Goal: Transaction & Acquisition: Purchase product/service

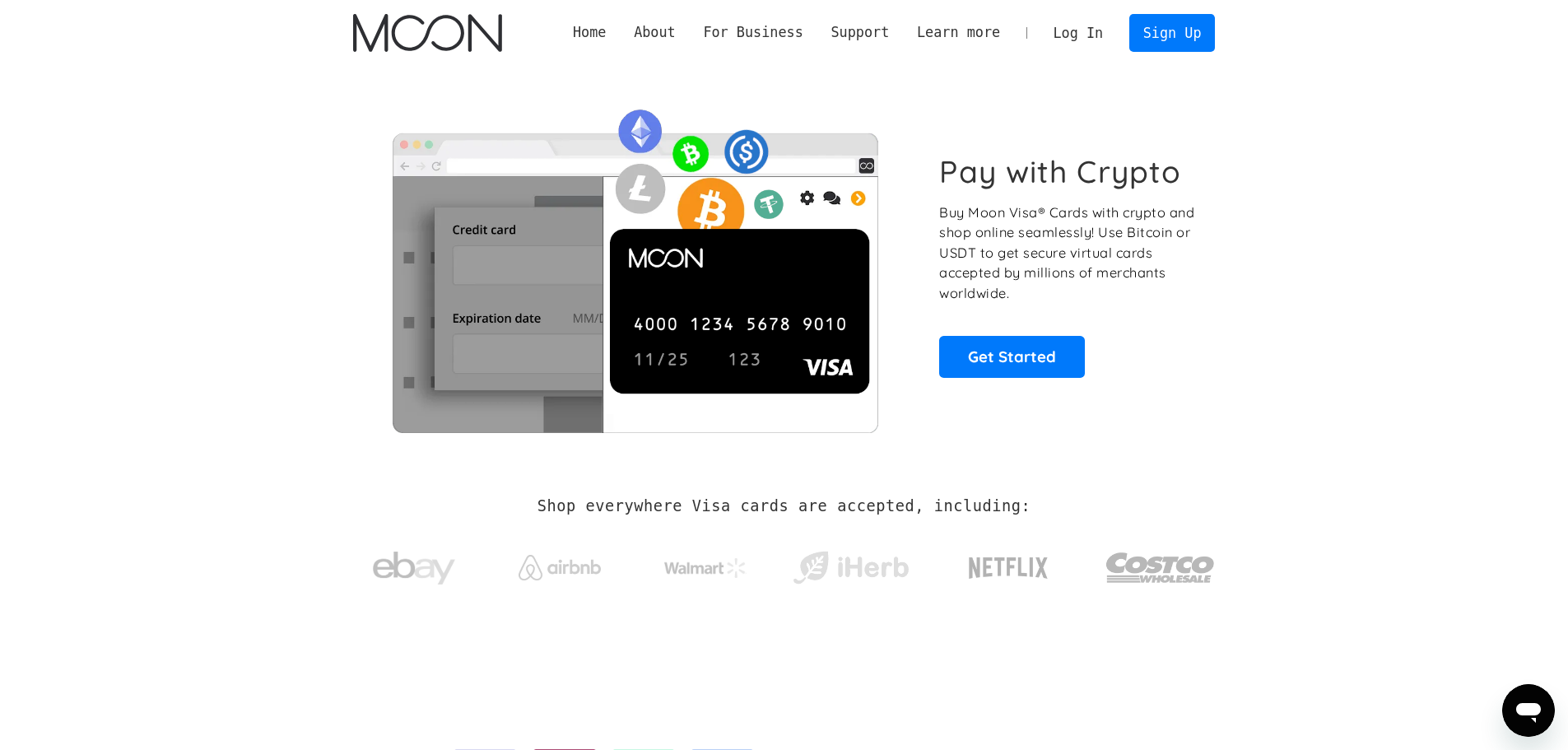
click at [698, 33] on link "Log In" at bounding box center [1078, 33] width 77 height 36
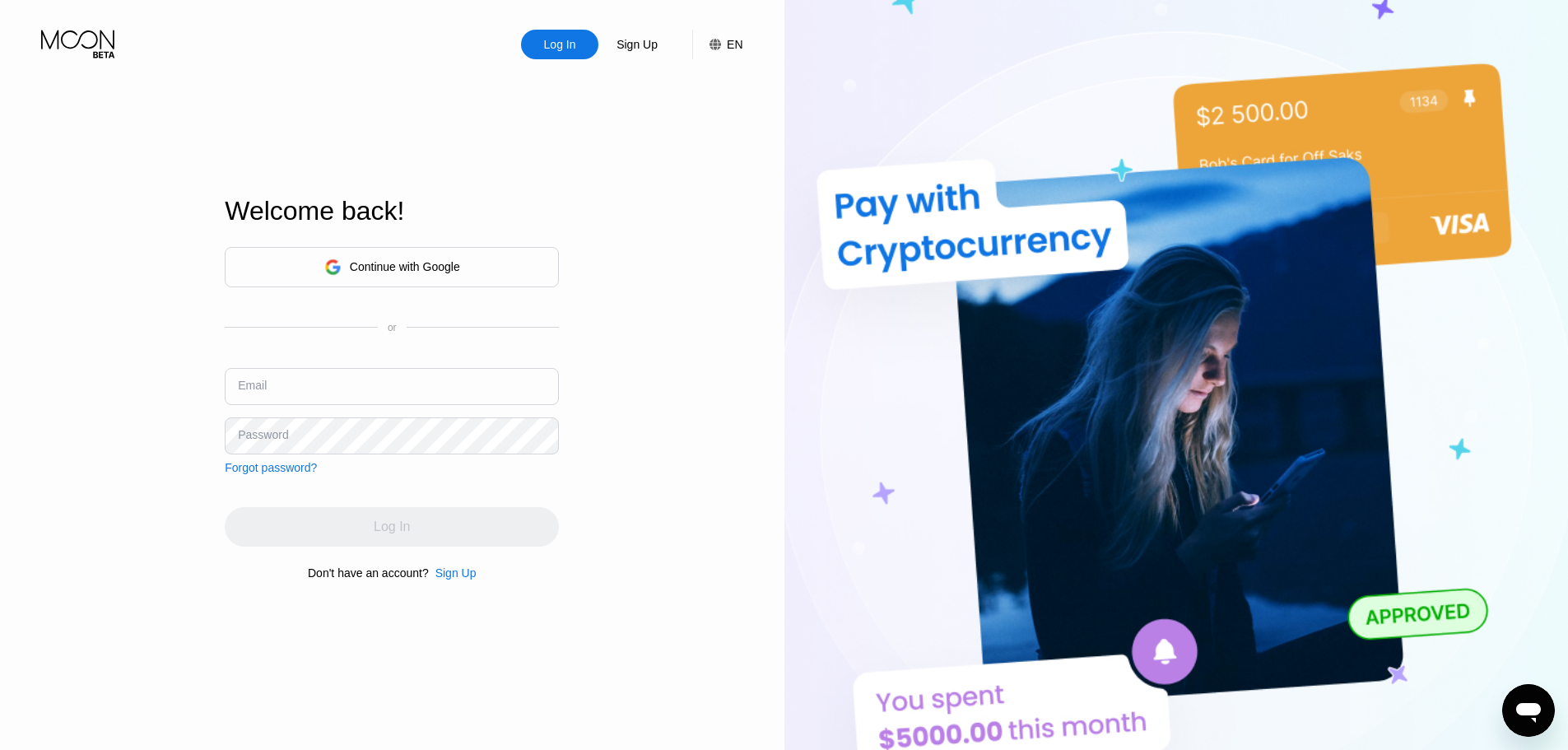
click at [357, 379] on input "text" at bounding box center [392, 386] width 334 height 37
type input "[EMAIL_ADDRESS][DOMAIN_NAME]"
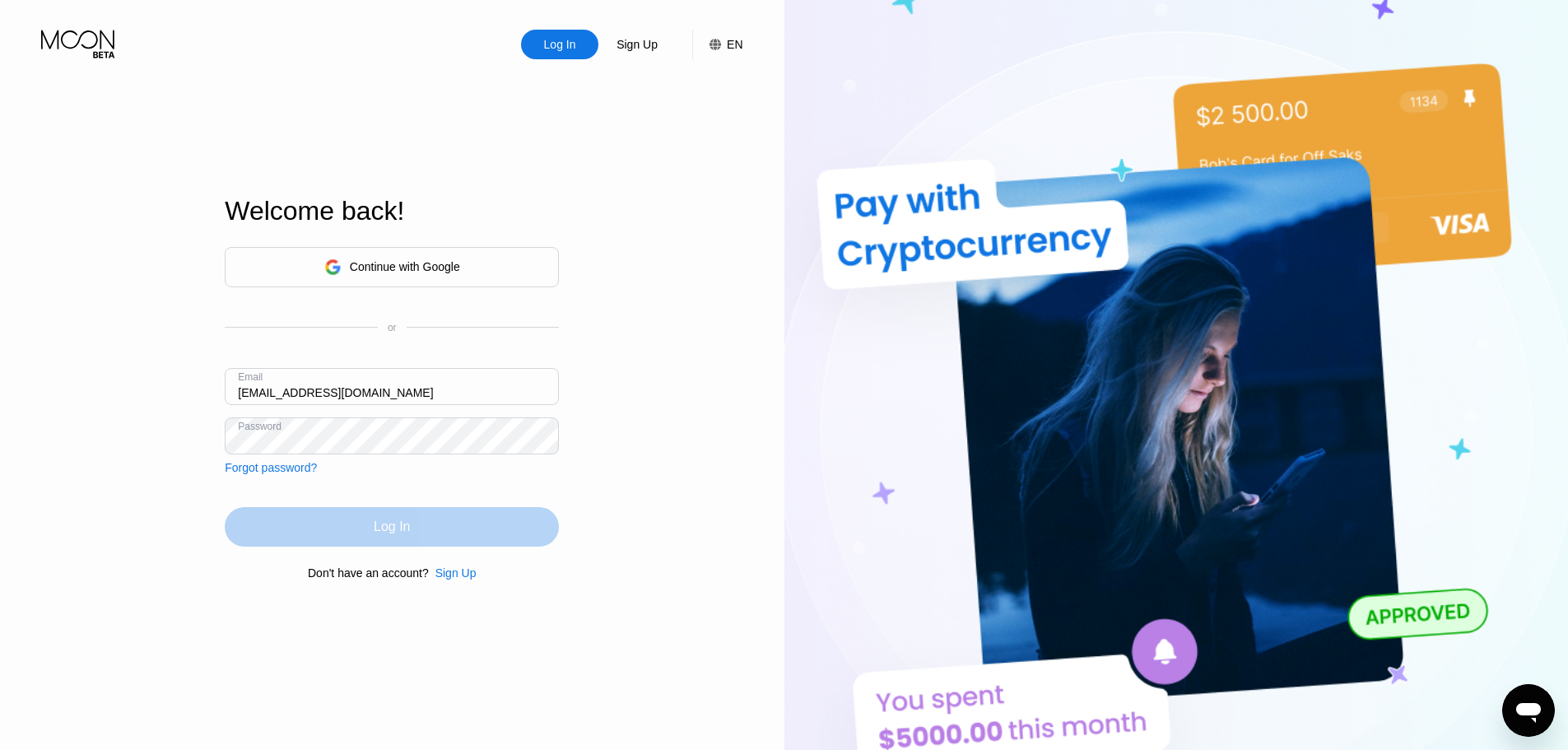
click at [385, 525] on div "Log In" at bounding box center [392, 526] width 36 height 16
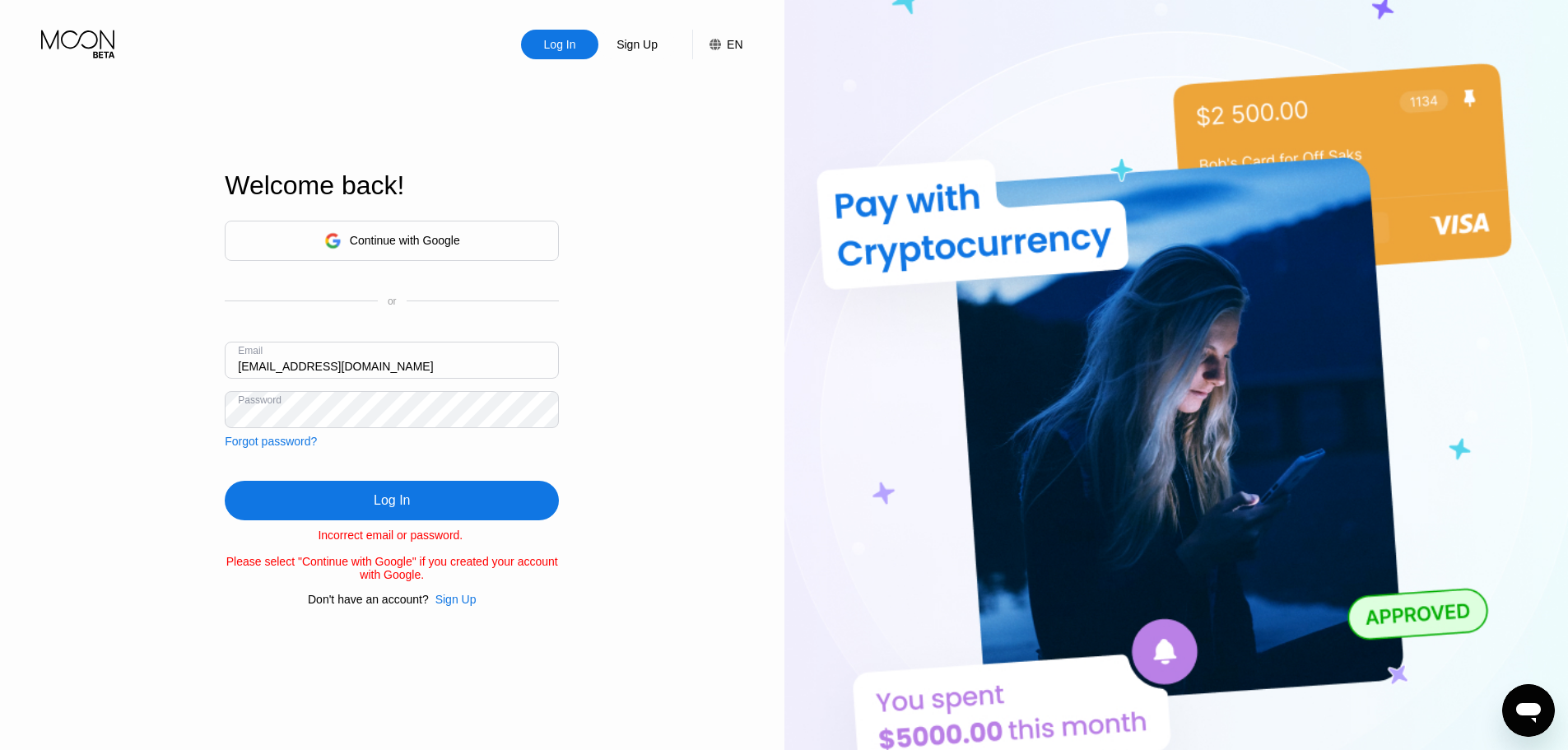
click at [118, 411] on div "Log In Sign Up EN Language English Save Welcome back! Continue with Google or E…" at bounding box center [392, 412] width 784 height 825
click at [330, 494] on div "Log In" at bounding box center [392, 501] width 334 height 39
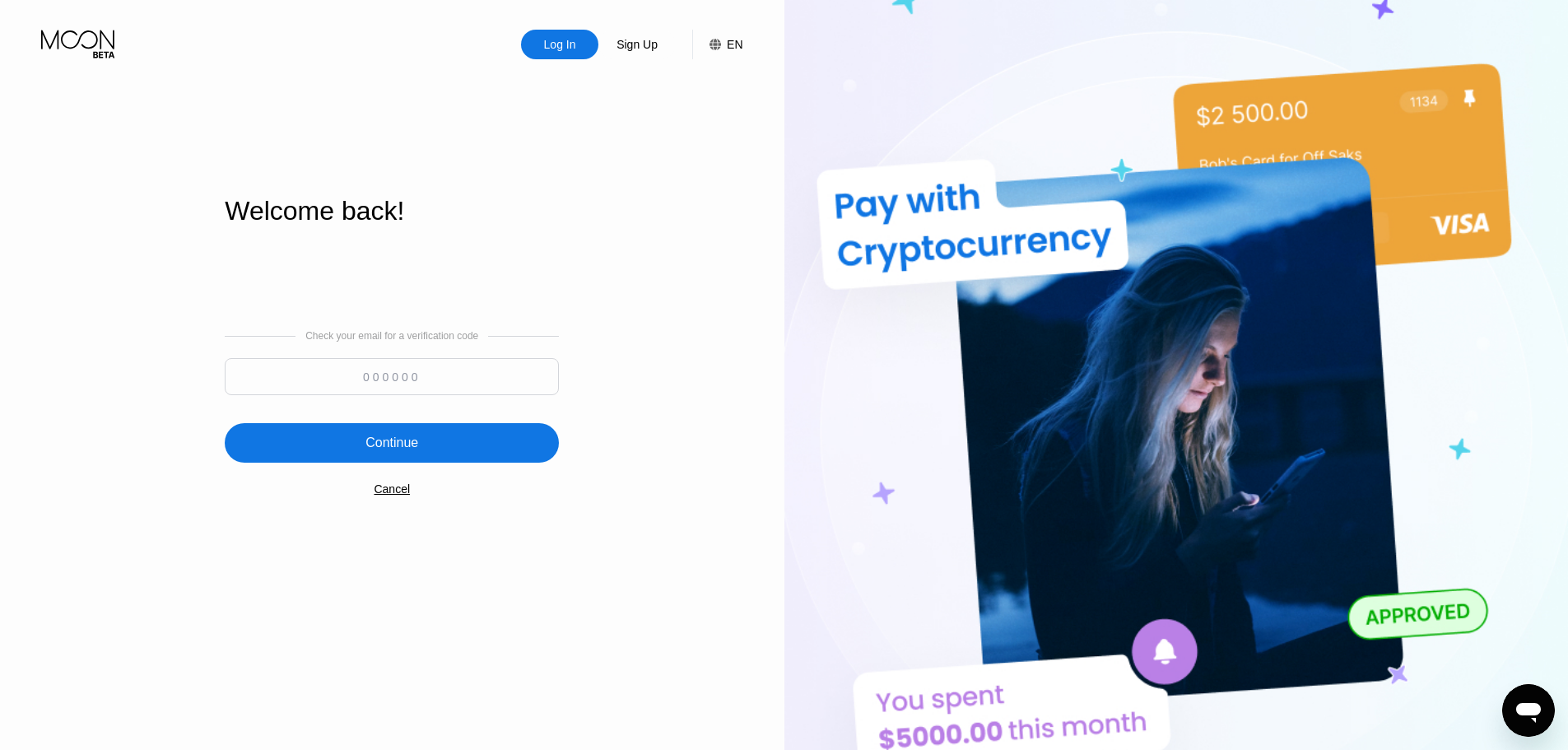
click at [390, 378] on input at bounding box center [392, 376] width 334 height 37
type input "550378"
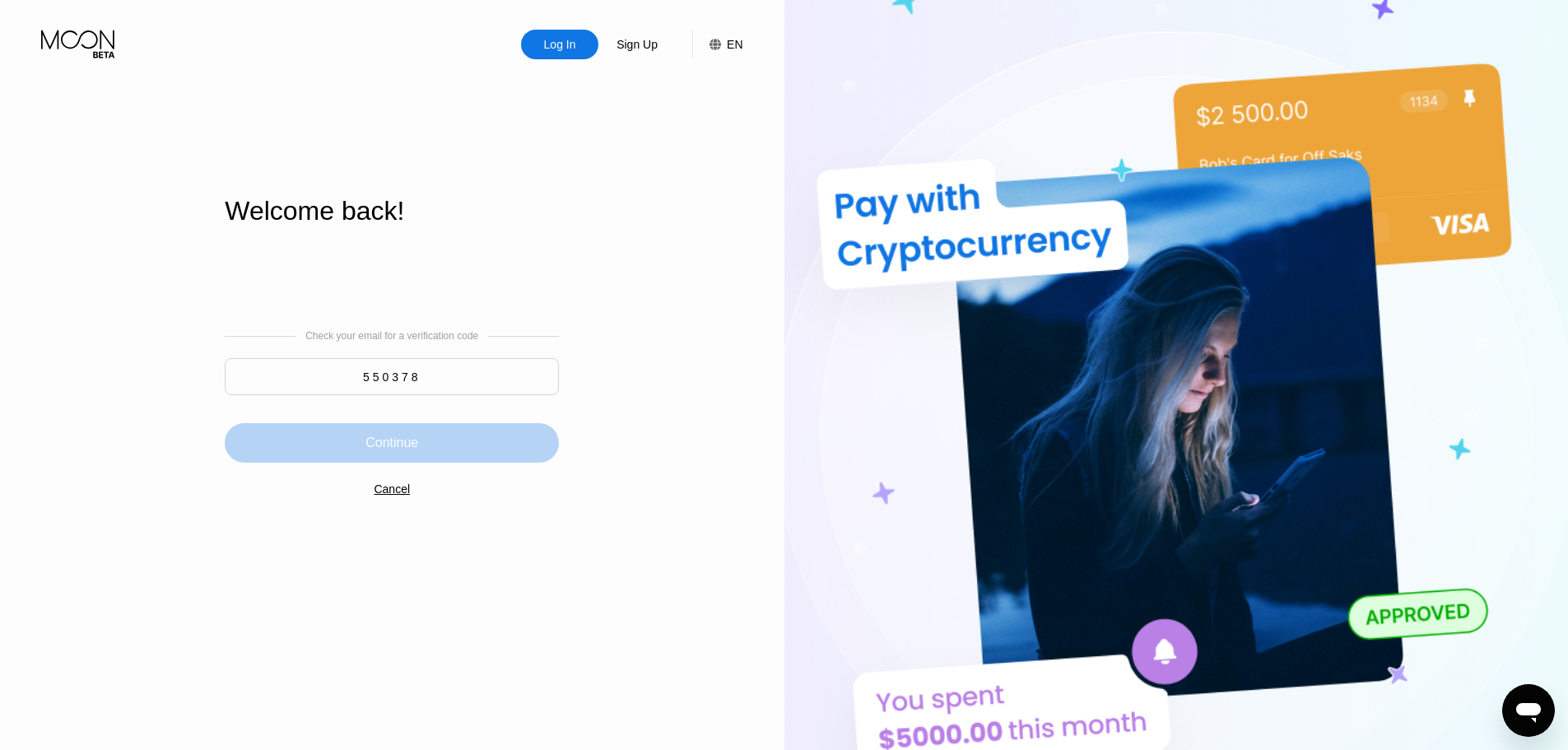
click at [397, 443] on div "Continue" at bounding box center [391, 442] width 52 height 16
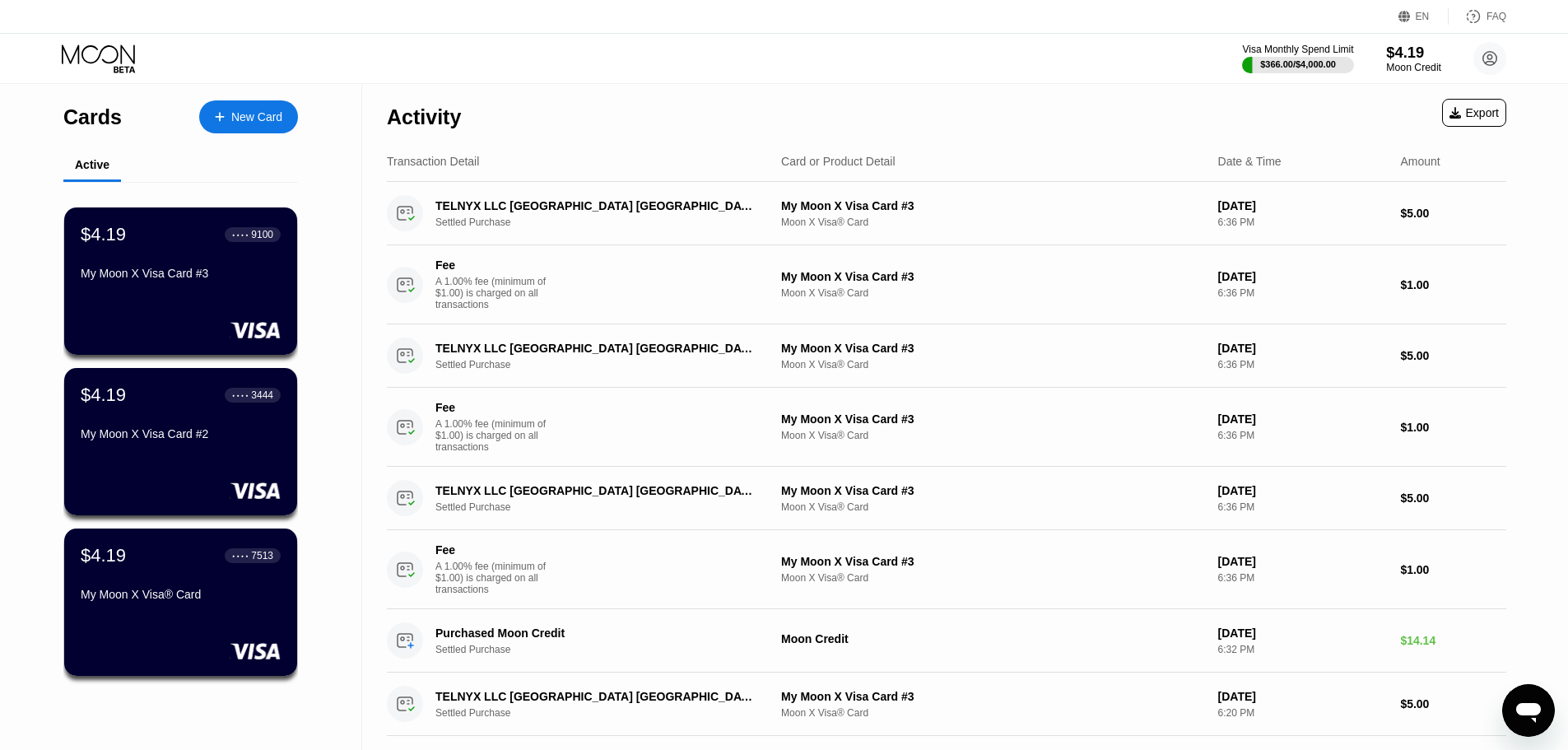
click at [1403, 55] on div "$4.19" at bounding box center [1414, 52] width 55 height 17
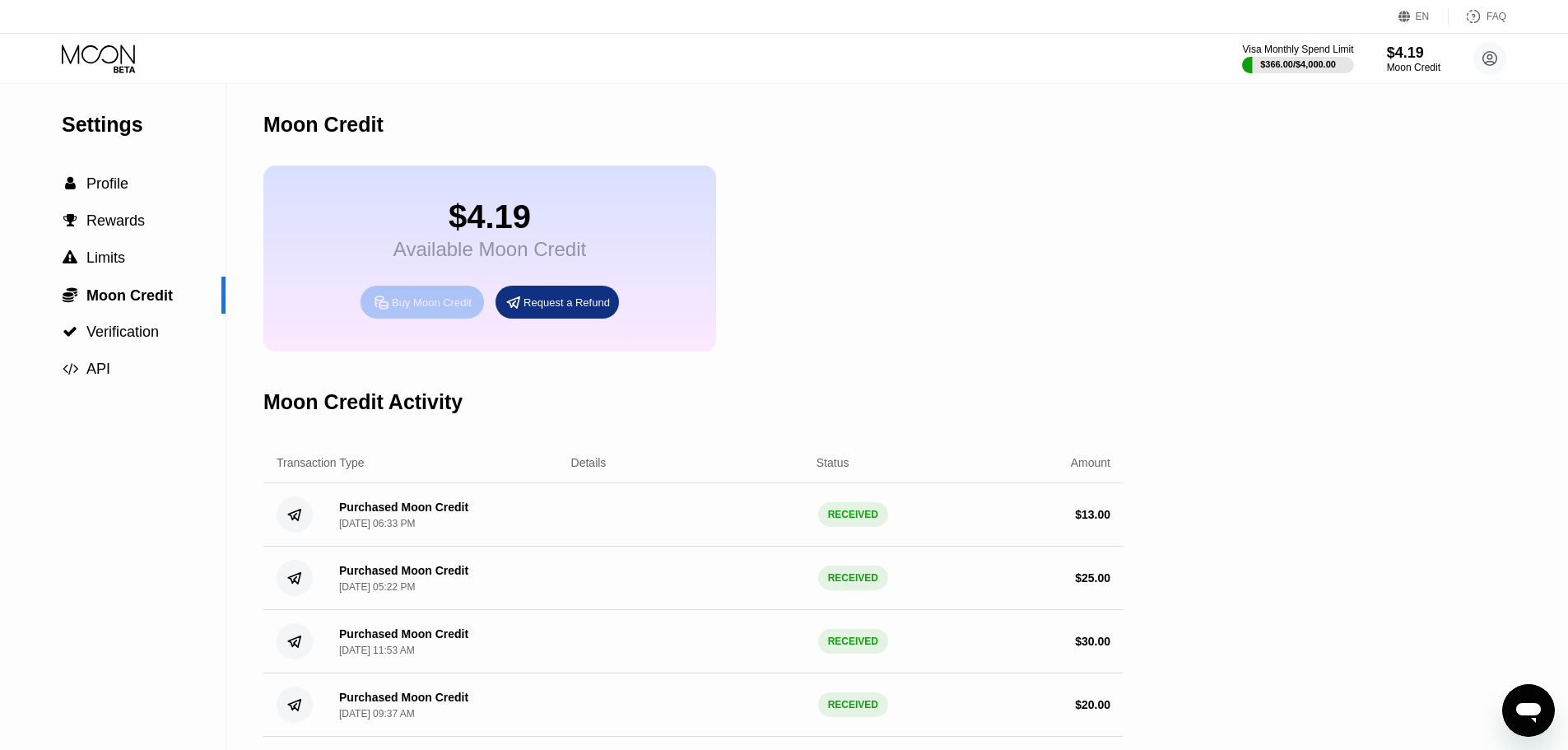
click at [425, 309] on div "Buy Moon Credit" at bounding box center [431, 303] width 80 height 14
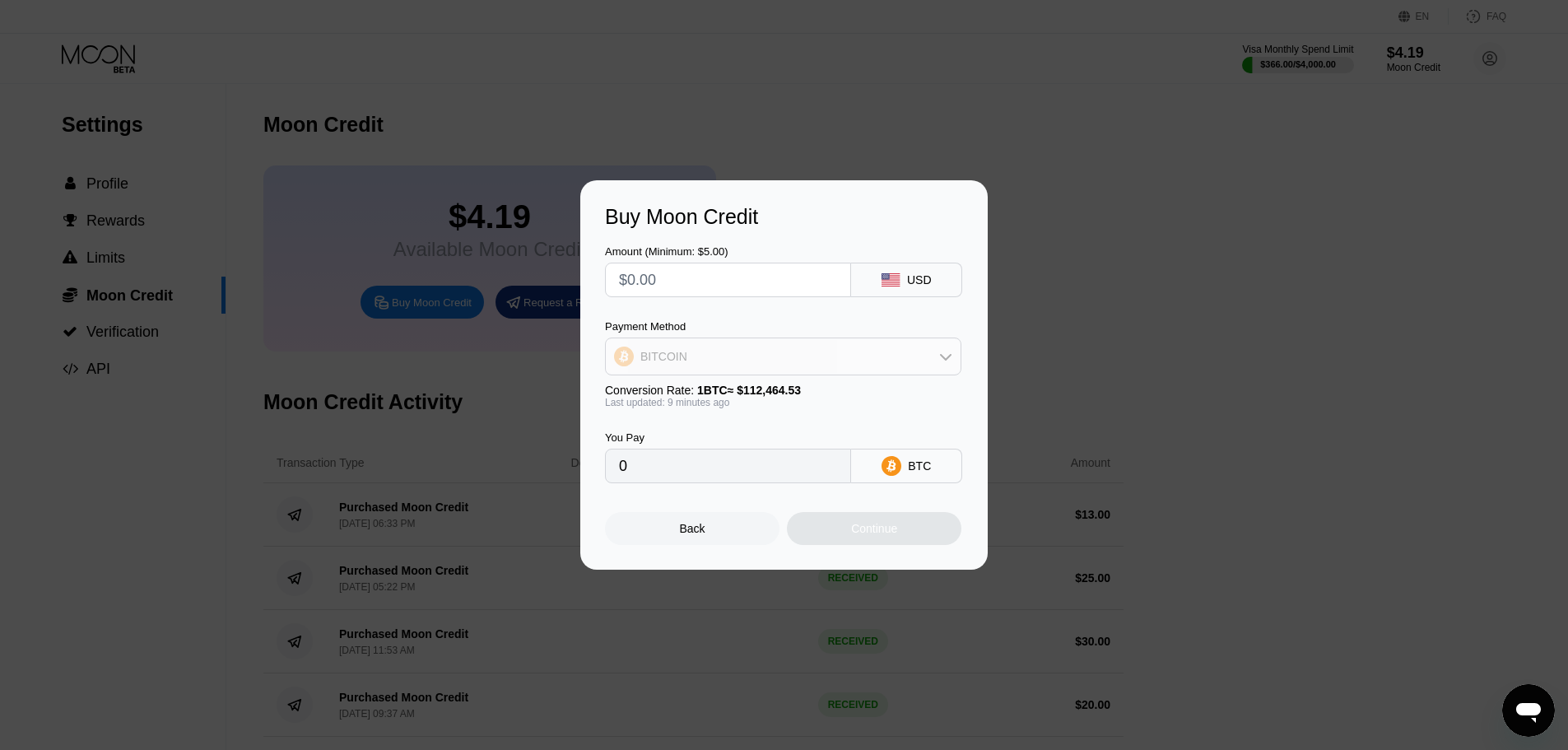
click at [674, 356] on div "BITCOIN" at bounding box center [664, 356] width 47 height 13
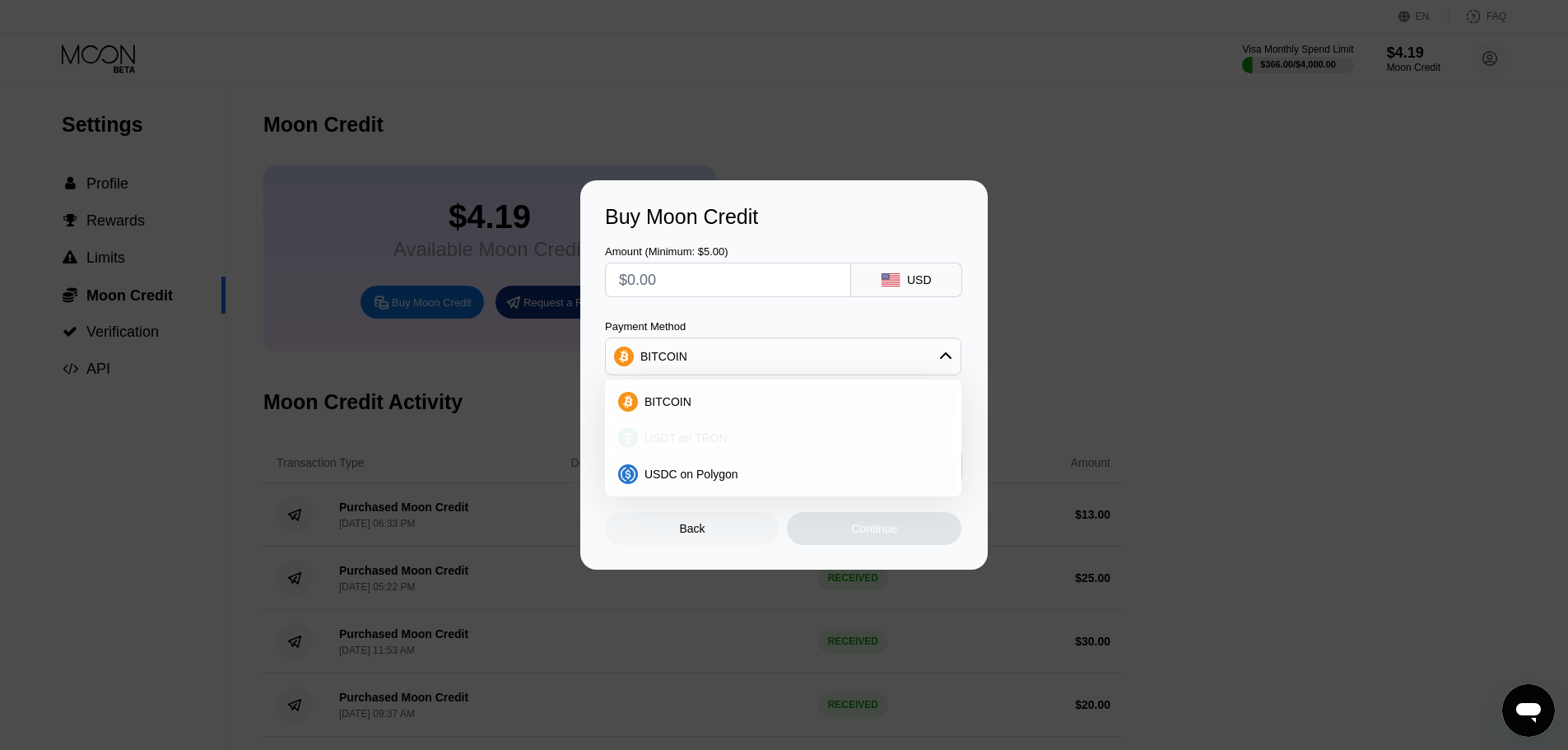
click at [692, 437] on span "USDT on TRON" at bounding box center [686, 437] width 83 height 13
type input "0.00"
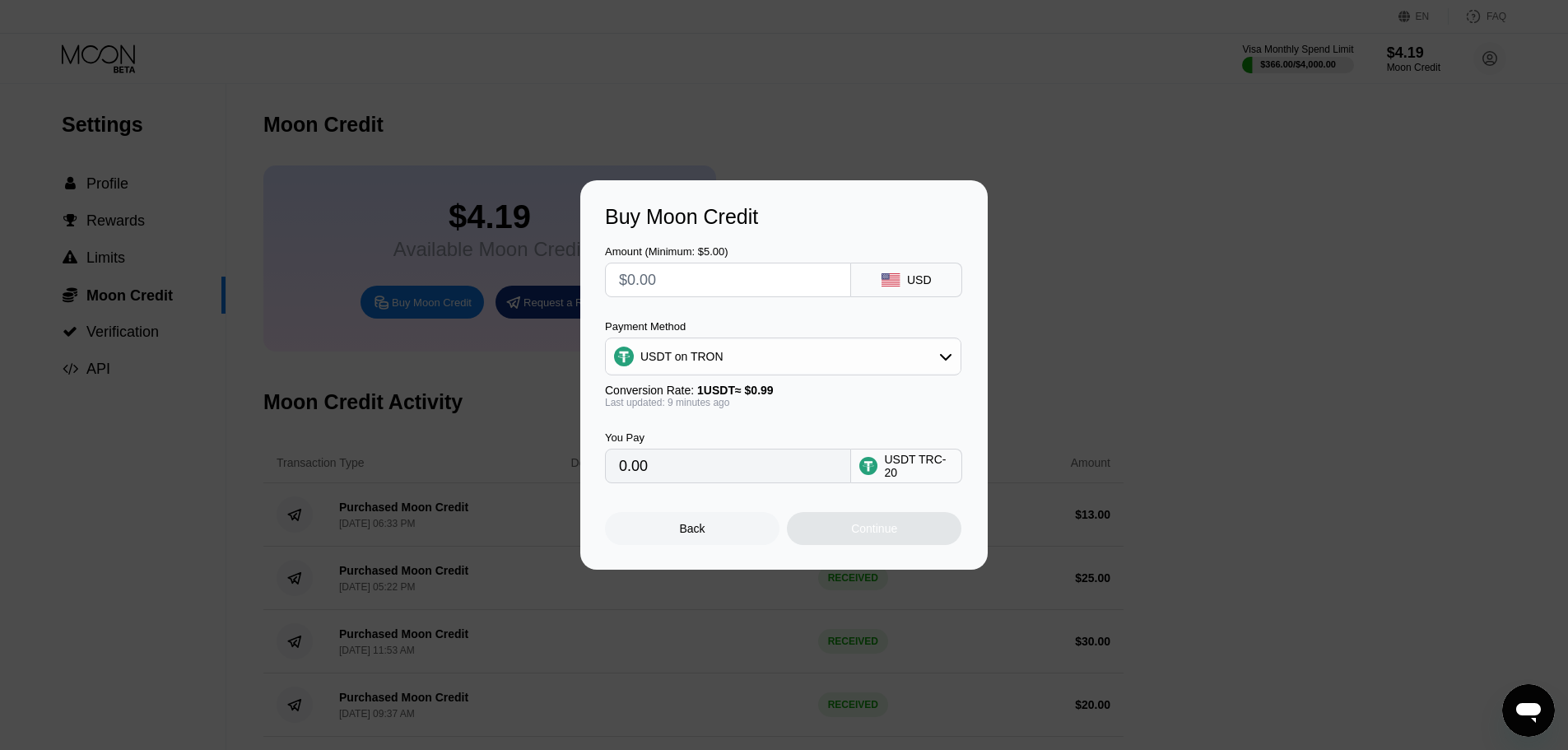
click at [686, 281] on input "text" at bounding box center [728, 279] width 218 height 33
click at [688, 279] on input "text" at bounding box center [728, 279] width 218 height 33
type input "$35"
type input "35.35"
type input "$35"
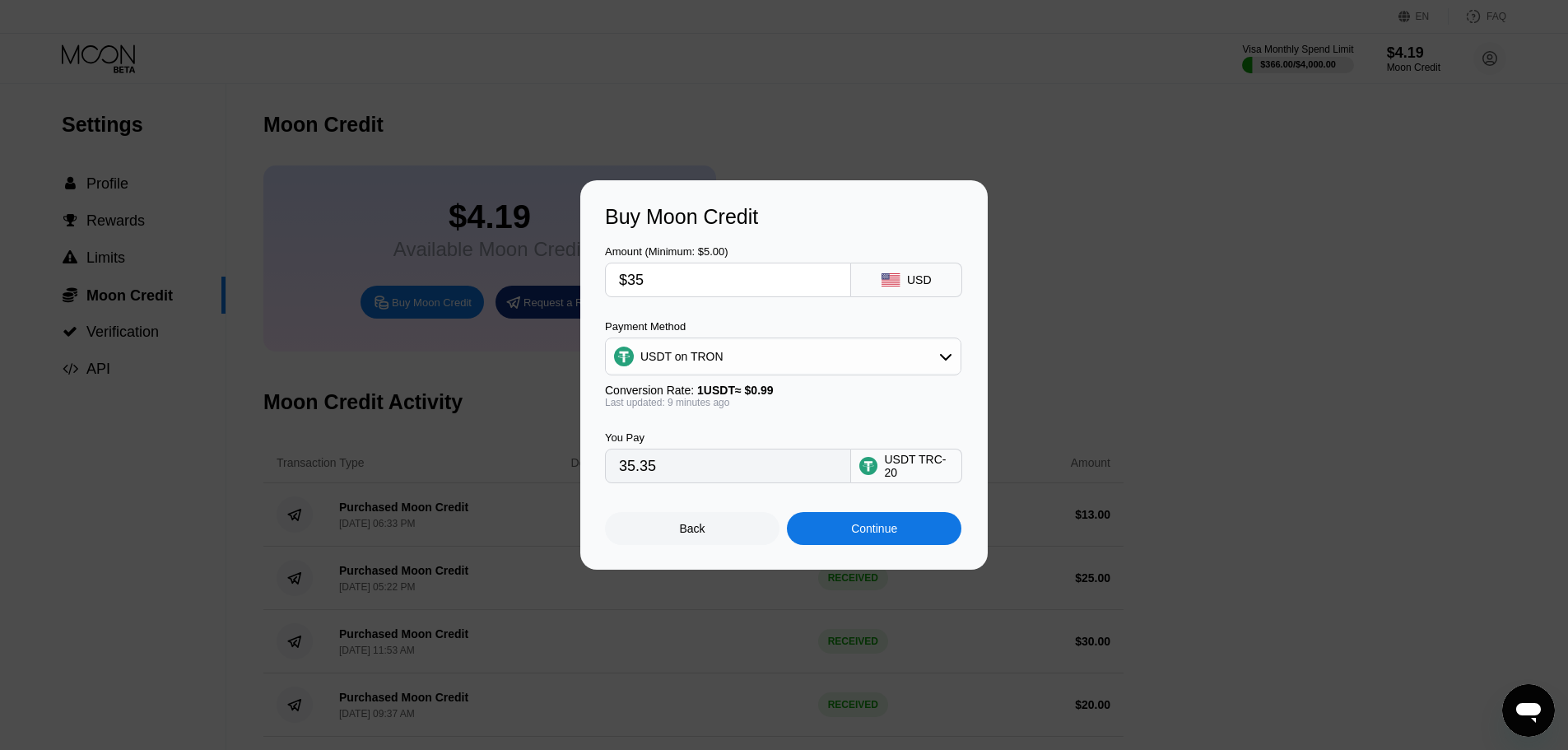
click at [767, 323] on div "Payment Method" at bounding box center [784, 327] width 357 height 12
click at [892, 534] on div "Continue" at bounding box center [874, 528] width 46 height 13
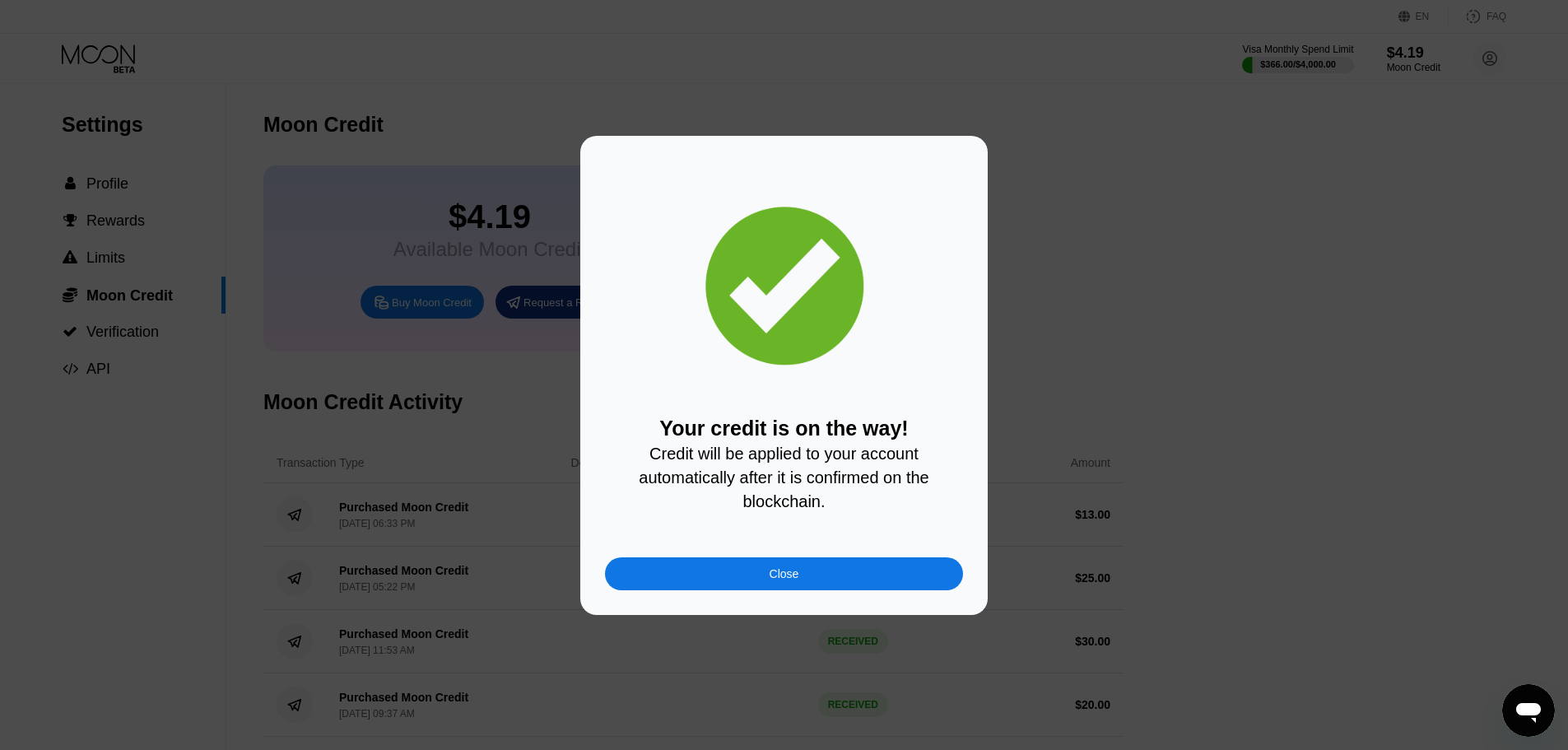
click at [805, 597] on div "Your credit is on the way! Credit will be applied to your account automatically…" at bounding box center [784, 375] width 407 height 479
click at [802, 587] on div "Close" at bounding box center [784, 573] width 358 height 33
